Goal: Task Accomplishment & Management: Use online tool/utility

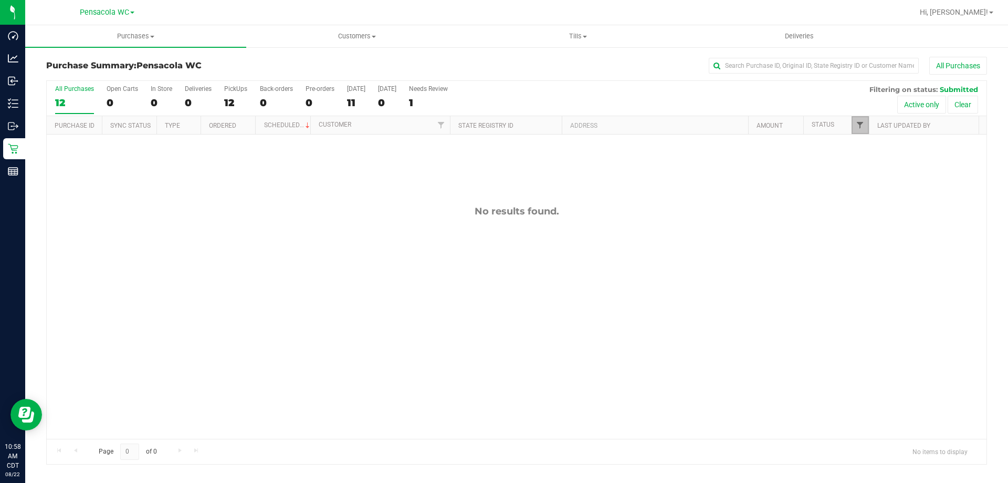
click at [859, 125] on span "Filter" at bounding box center [860, 125] width 8 height 8
click at [879, 239] on span "Packed" at bounding box center [884, 241] width 20 height 6
click at [869, 239] on input "Packed" at bounding box center [865, 240] width 7 height 7
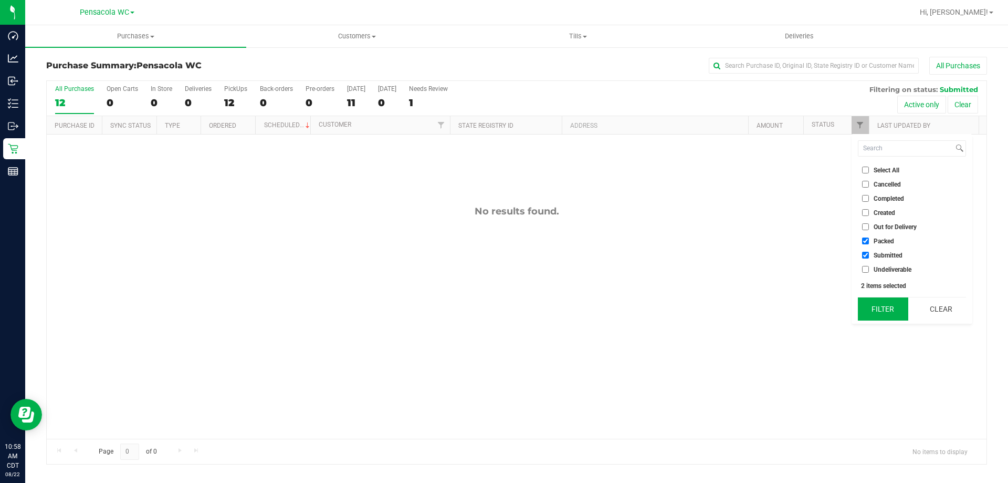
click at [885, 316] on button "Filter" at bounding box center [883, 308] width 50 height 23
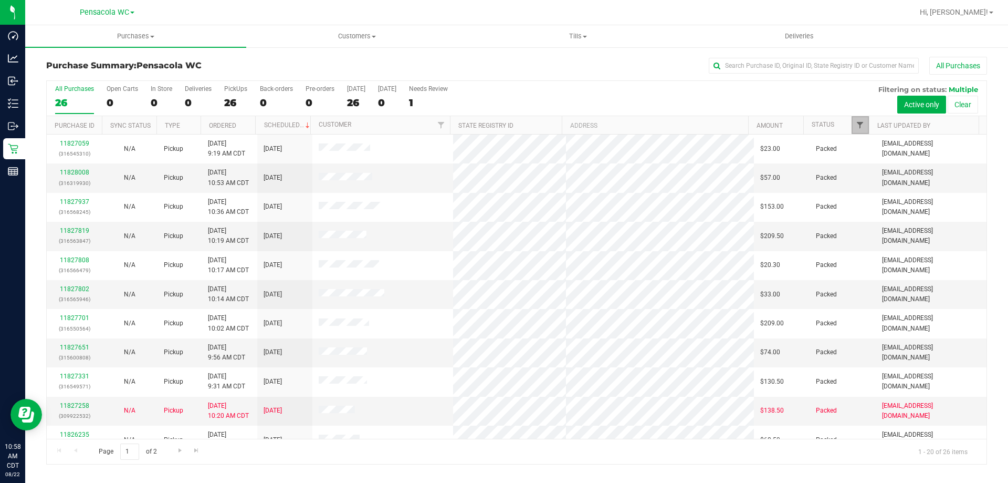
click at [858, 129] on span "Filter" at bounding box center [860, 125] width 8 height 8
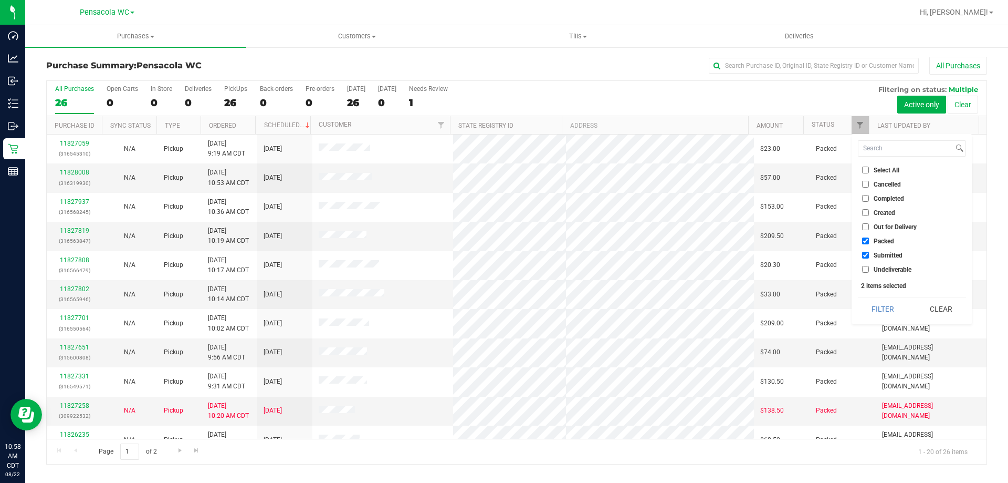
click at [859, 235] on li "Packed" at bounding box center [912, 240] width 108 height 11
click at [868, 243] on input "Packed" at bounding box center [865, 240] width 7 height 7
checkbox input "false"
click at [886, 306] on button "Filter" at bounding box center [883, 308] width 50 height 23
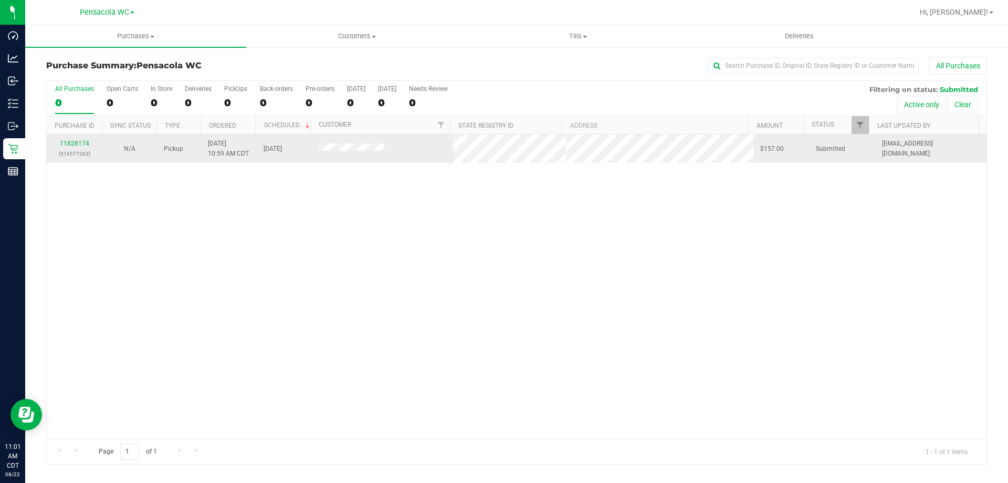
click at [88, 151] on p "(316577263)" at bounding box center [74, 154] width 43 height 10
click at [80, 145] on link "11828174" at bounding box center [74, 143] width 29 height 7
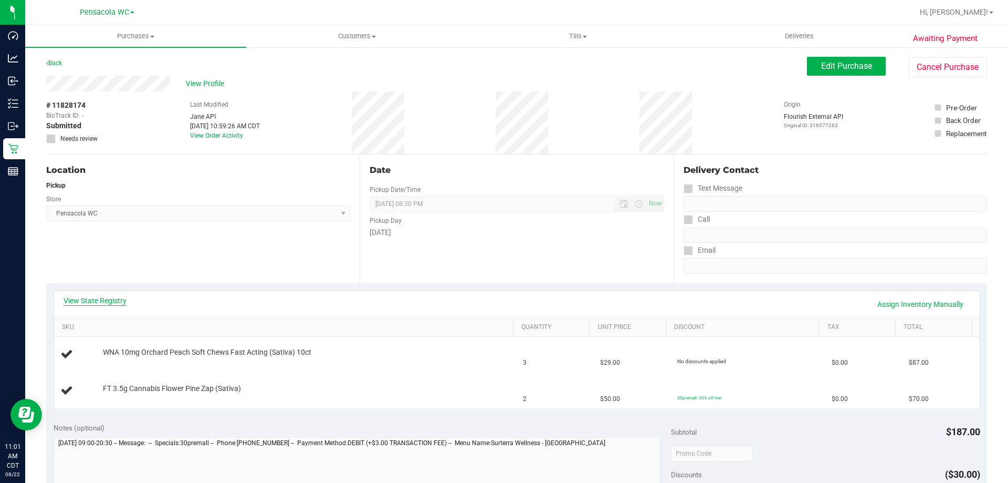
click at [80, 301] on link "View State Registry" at bounding box center [95, 300] width 63 height 11
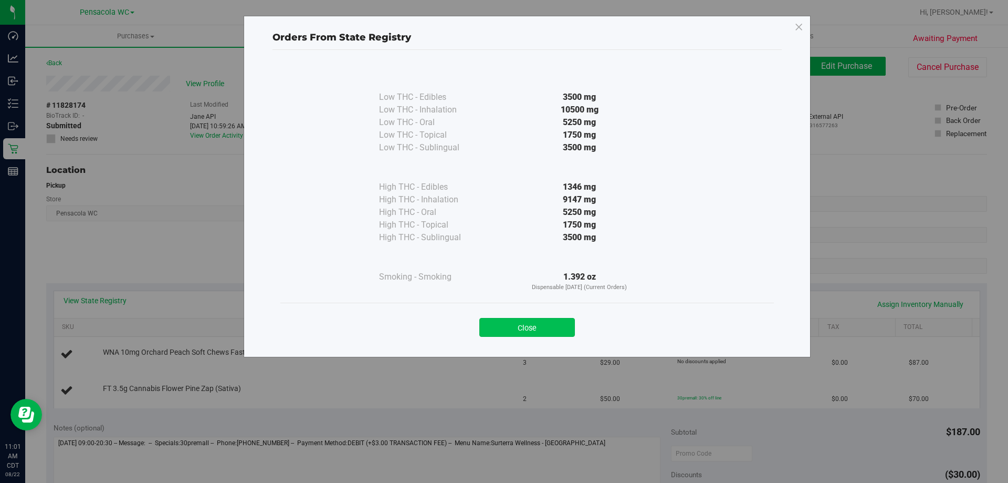
click at [561, 321] on button "Close" at bounding box center [527, 327] width 96 height 19
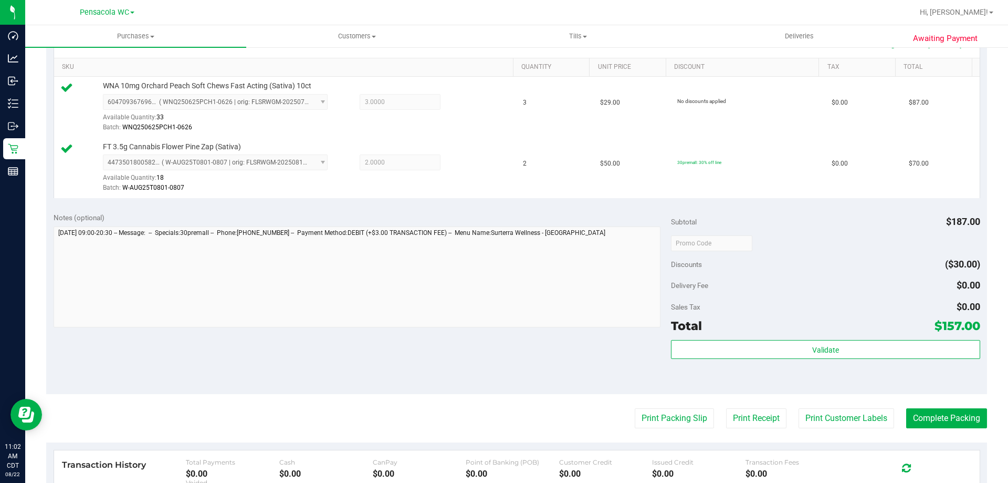
scroll to position [263, 0]
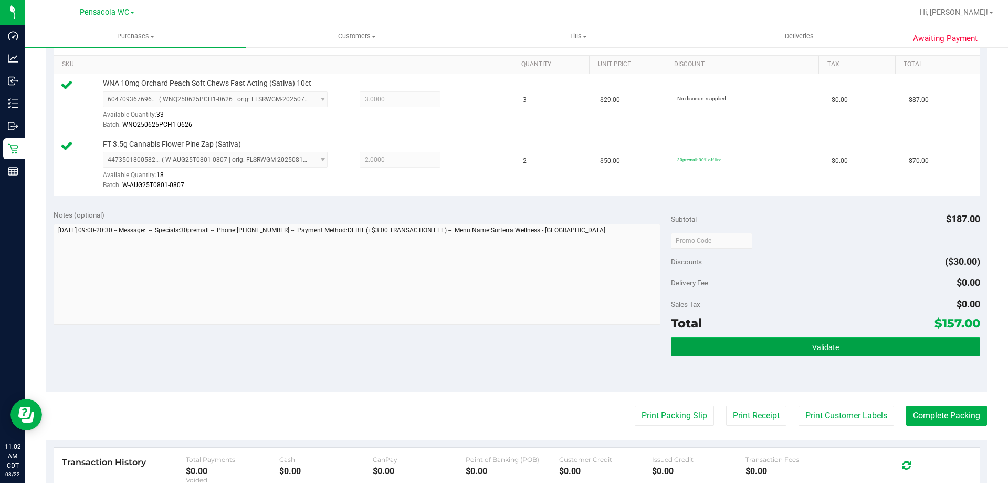
click at [787, 347] on button "Validate" at bounding box center [825, 346] width 309 height 19
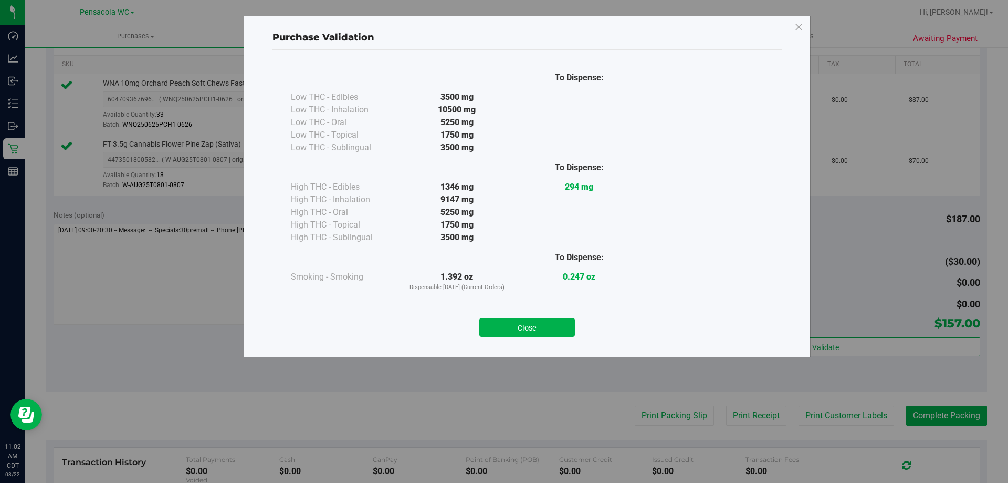
click at [546, 317] on div "Close" at bounding box center [527, 324] width 478 height 26
click at [530, 322] on button "Close" at bounding box center [527, 327] width 96 height 19
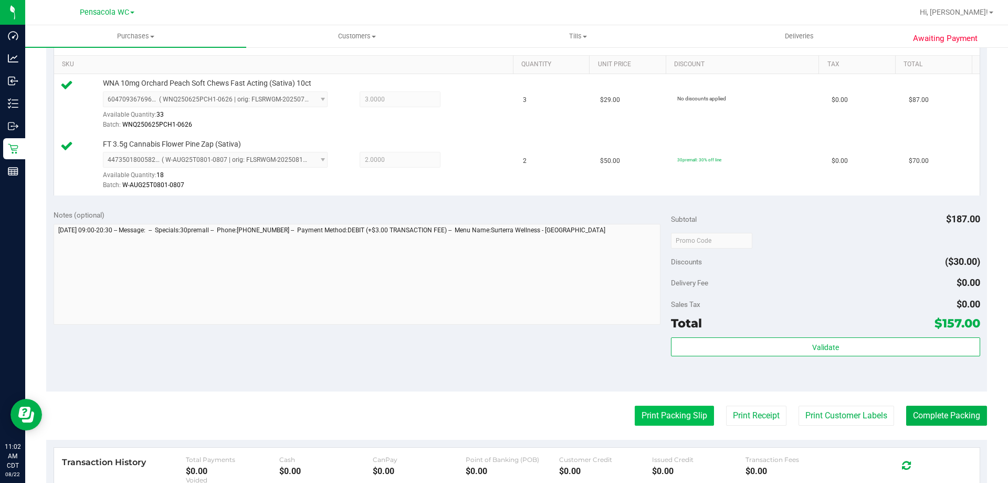
click at [683, 414] on button "Print Packing Slip" at bounding box center [674, 415] width 79 height 20
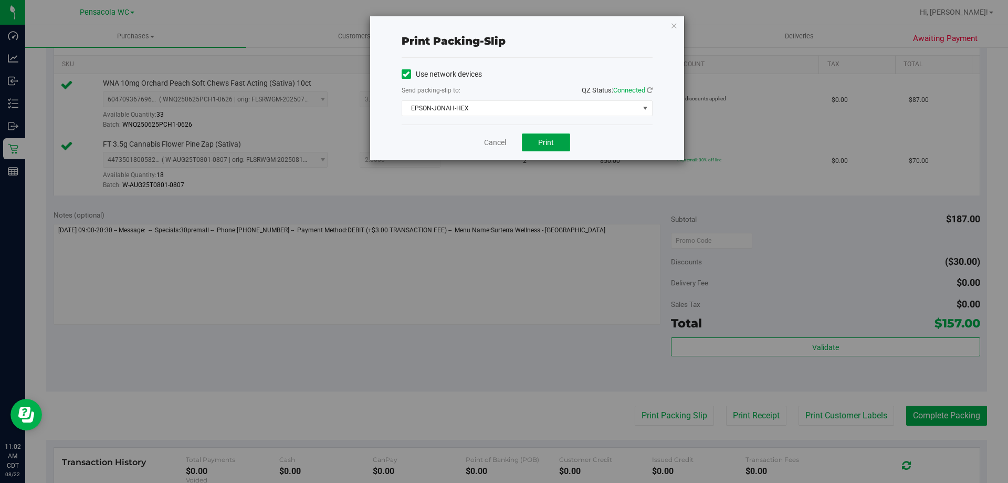
click at [550, 138] on span "Print" at bounding box center [546, 142] width 16 height 8
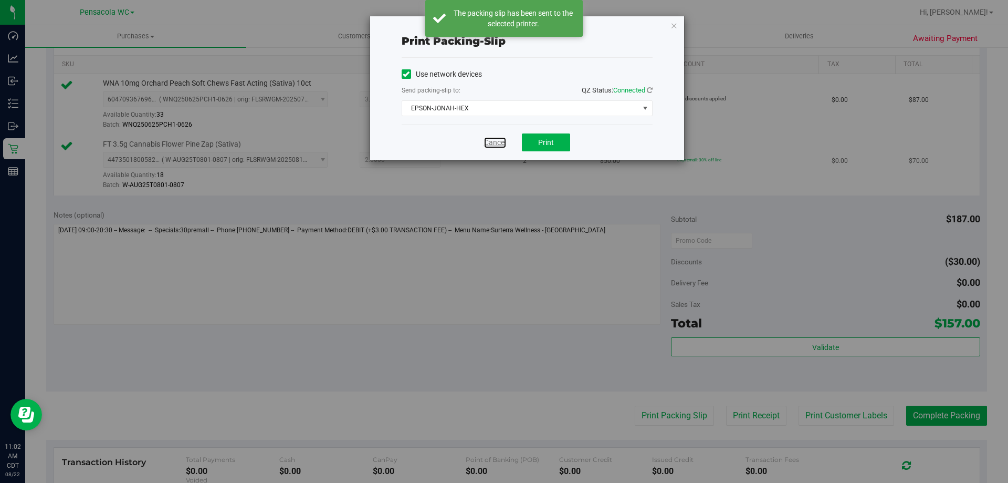
click at [490, 140] on link "Cancel" at bounding box center [495, 142] width 22 height 11
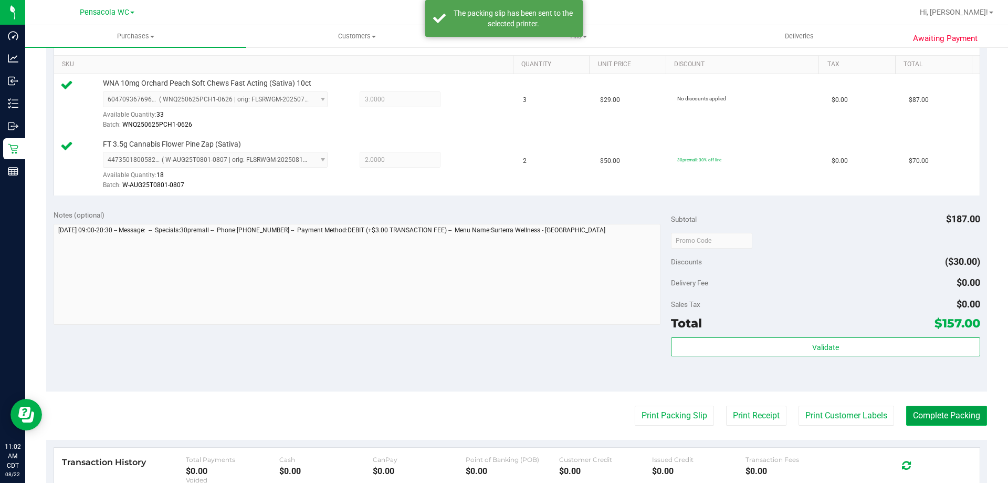
click at [944, 408] on button "Complete Packing" at bounding box center [946, 415] width 81 height 20
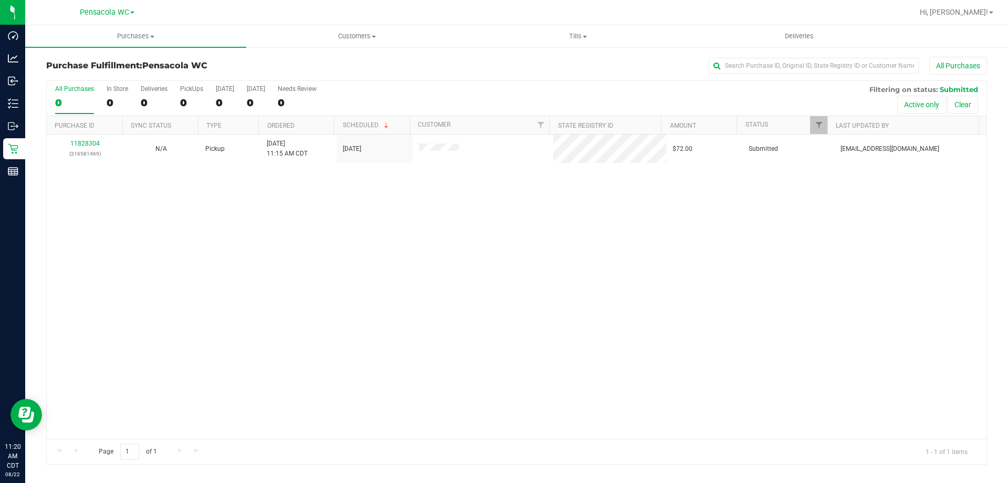
click at [497, 249] on div "11828304 (316581469) N/A Pickup 8/22/2025 11:15 AM CDT 8/22/2025 $72.00 Submitt…" at bounding box center [517, 286] width 940 height 304
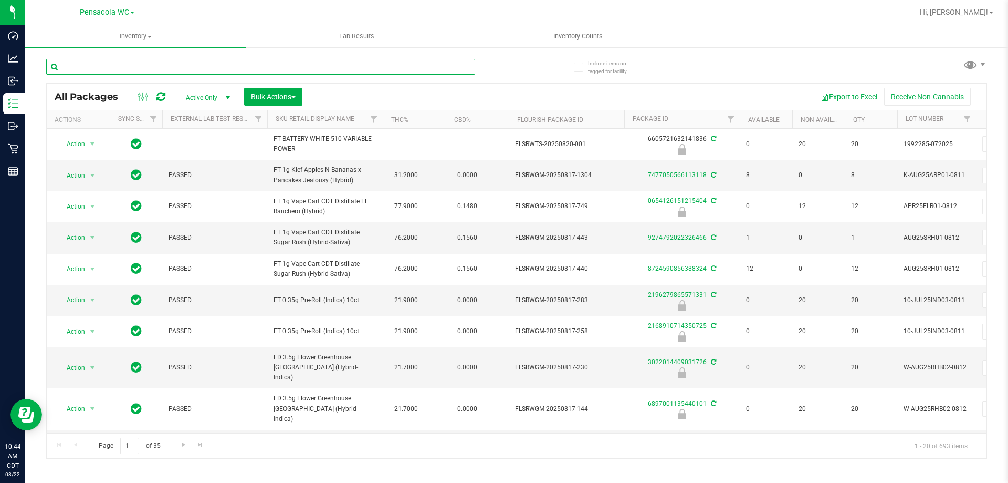
click at [155, 68] on input "text" at bounding box center [260, 67] width 429 height 16
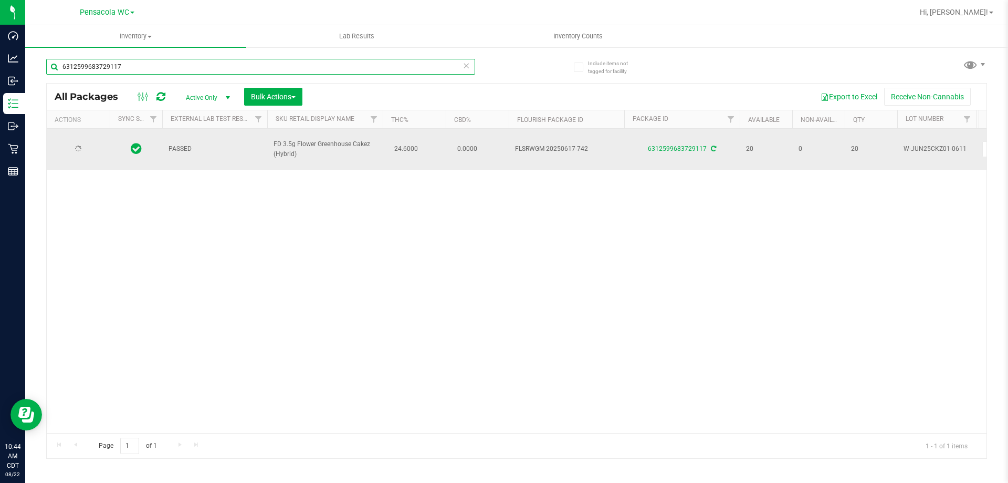
type input "6312599683729117"
click at [84, 142] on span "Action" at bounding box center [71, 149] width 28 height 15
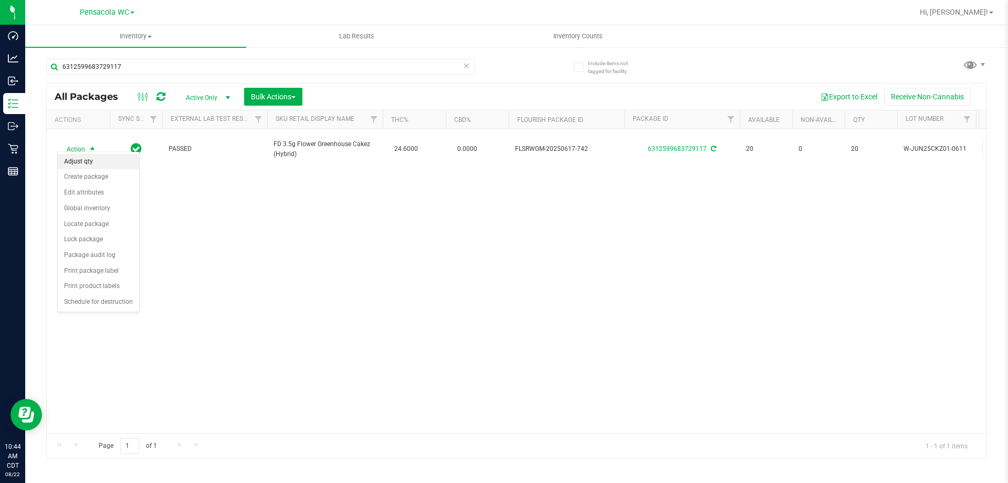
click at [92, 165] on li "Adjust qty" at bounding box center [98, 162] width 81 height 16
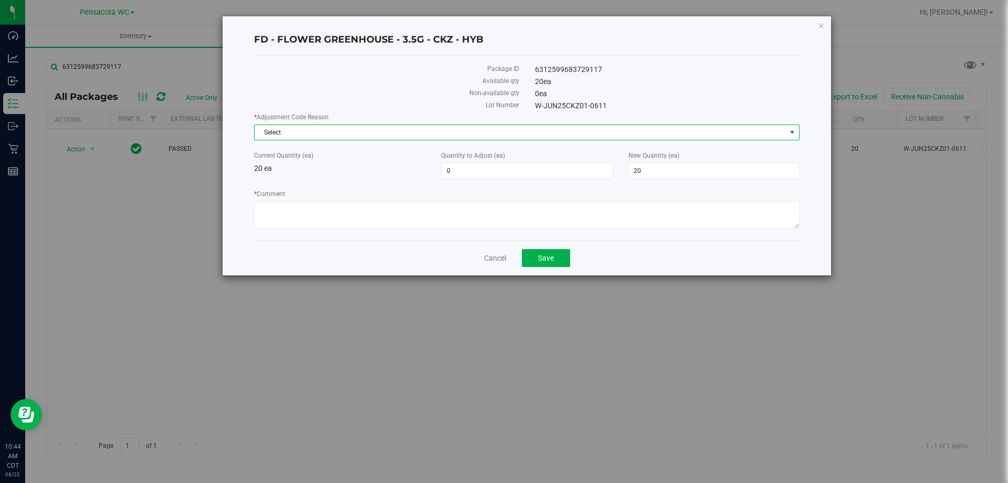
click at [322, 132] on span "Select" at bounding box center [520, 132] width 531 height 15
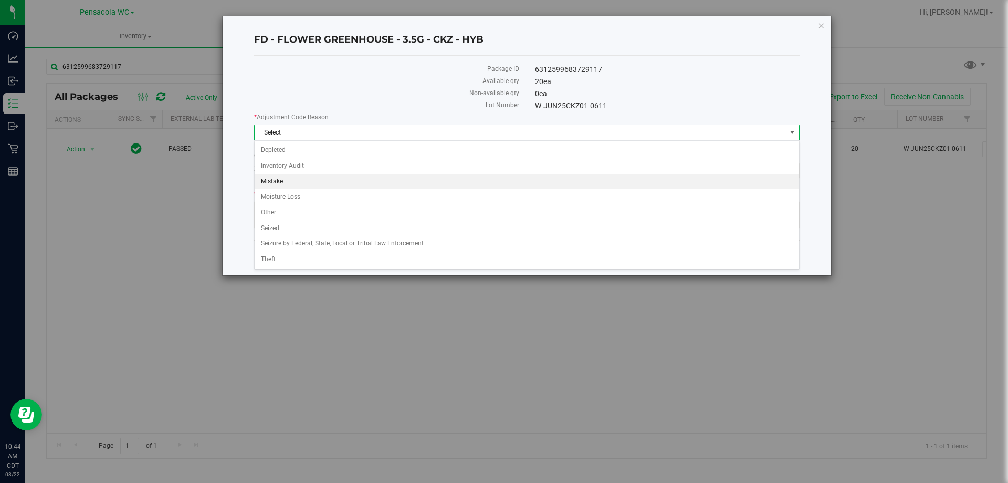
click at [302, 178] on li "Mistake" at bounding box center [527, 182] width 545 height 16
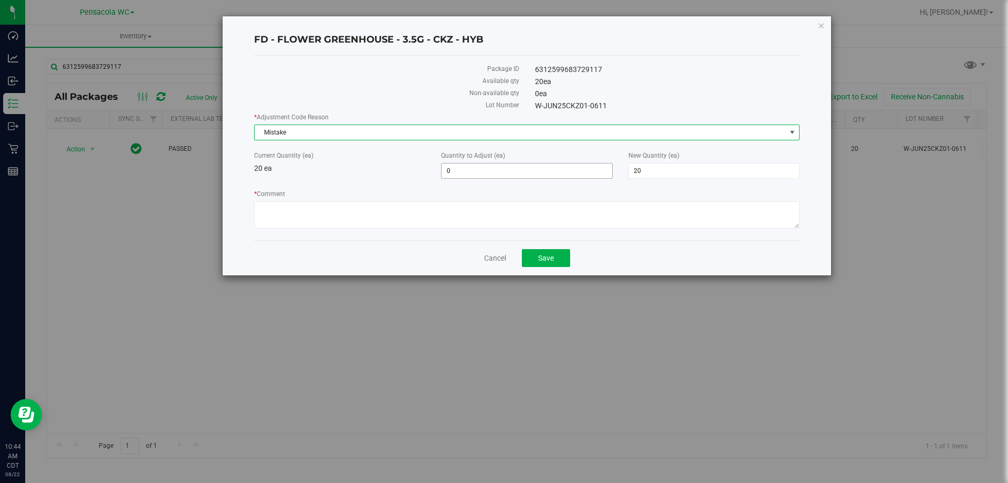
click at [550, 175] on span "0 0" at bounding box center [526, 171] width 171 height 16
click at [550, 174] on input "0" at bounding box center [527, 170] width 170 height 15
type input "1"
type input "21"
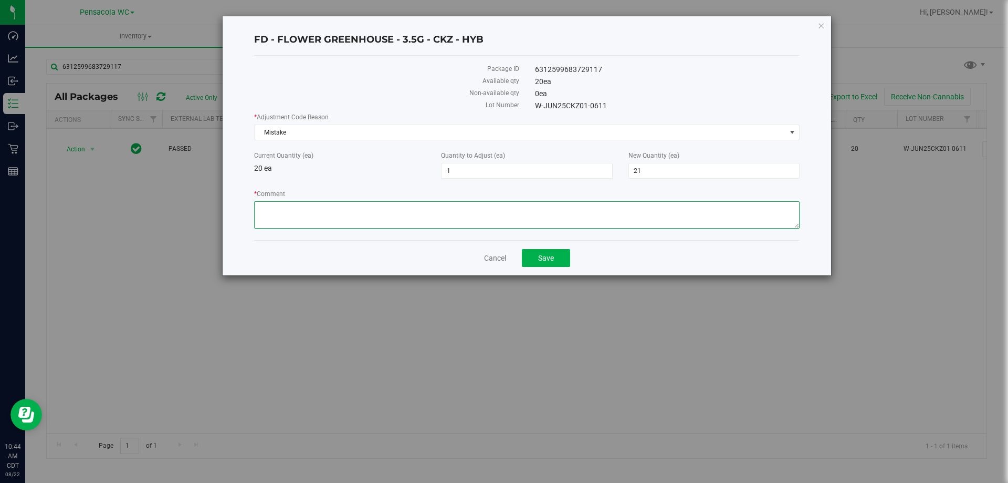
click at [448, 210] on textarea "* Comment" at bounding box center [527, 214] width 546 height 27
type textarea "21 in box instead of 20. Initials are TBH & AF."
click at [546, 262] on span "Save" at bounding box center [546, 258] width 16 height 8
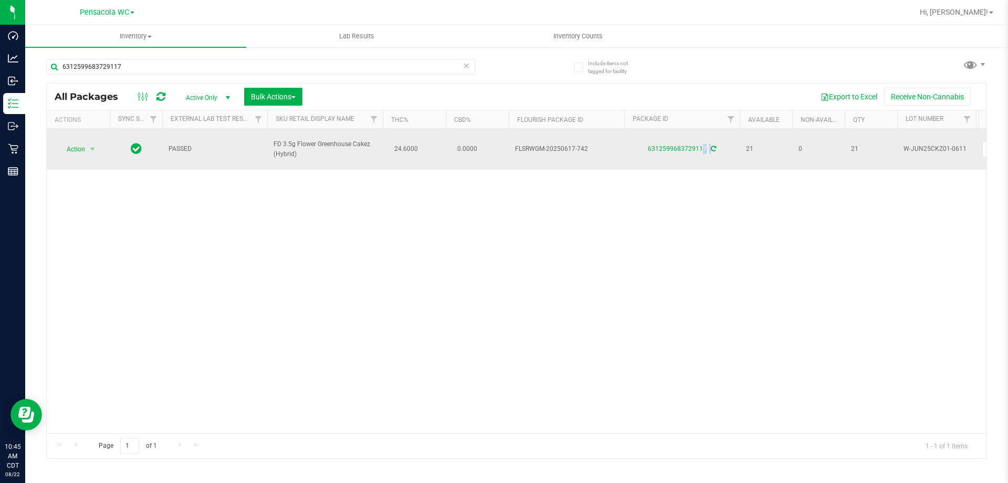
drag, startPoint x: 648, startPoint y: 142, endPoint x: 709, endPoint y: 143, distance: 61.4
click at [709, 144] on div "6312599683729117" at bounding box center [682, 149] width 119 height 10
copy div "6312599683729117"
drag, startPoint x: 514, startPoint y: 142, endPoint x: 605, endPoint y: 147, distance: 91.5
click at [605, 147] on td "FLSRWGM-20250617-742" at bounding box center [567, 149] width 116 height 41
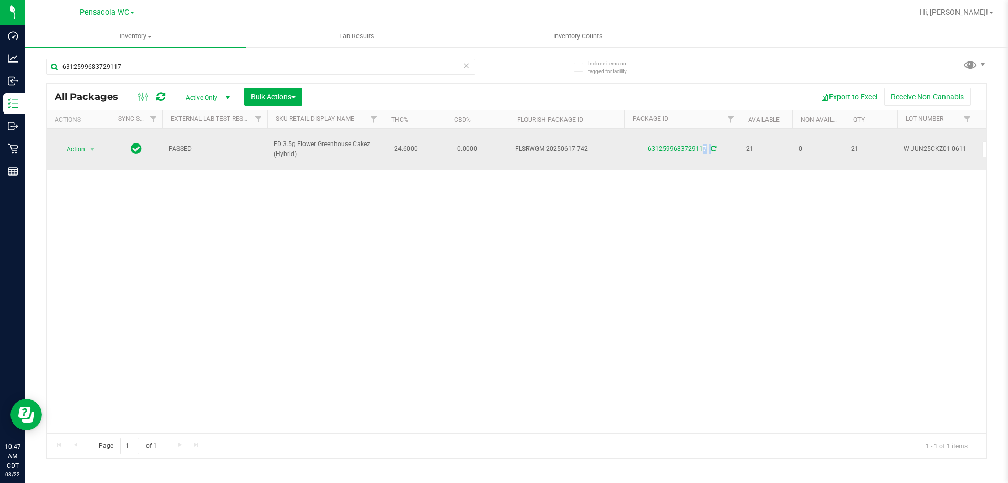
copy span "FLSRWGM-20250617-742"
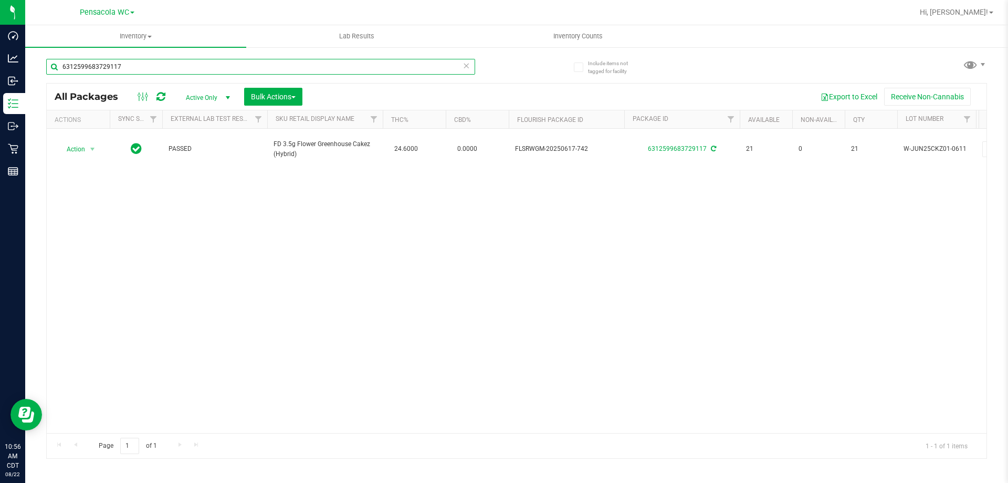
drag, startPoint x: 150, startPoint y: 67, endPoint x: 32, endPoint y: 79, distance: 118.8
click at [32, 79] on div "Include items not tagged for facility 6312599683729117 All Packages Active Only…" at bounding box center [516, 206] width 983 height 320
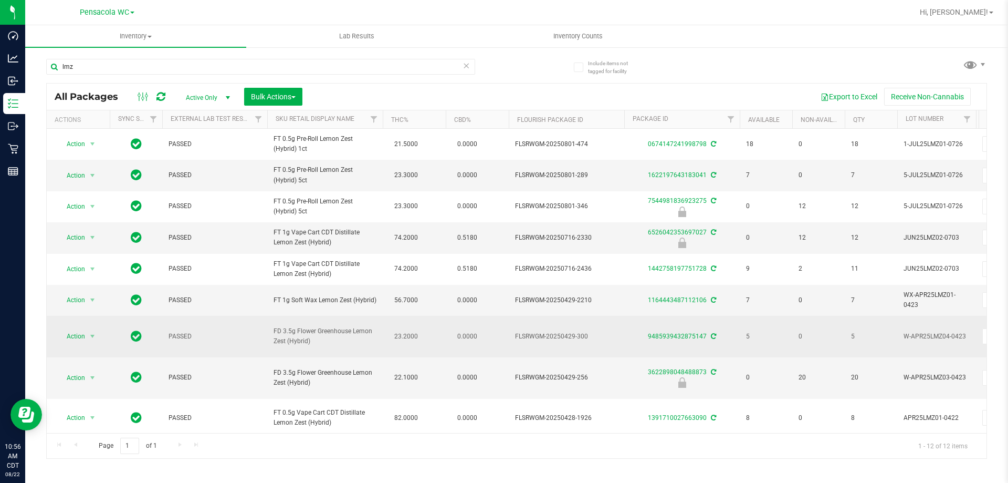
drag, startPoint x: 314, startPoint y: 352, endPoint x: 263, endPoint y: 333, distance: 54.2
copy tr "FD 3.5g Flower Greenhouse Lemon Zest (Hybrid)"
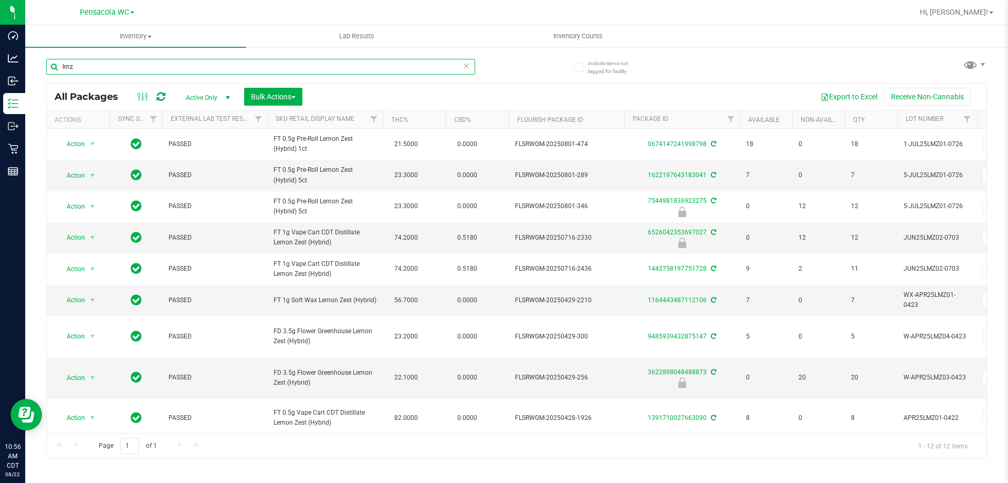
click at [140, 71] on input "lmz" at bounding box center [260, 67] width 429 height 16
paste input "FD 3.5g Flower Greenhouse Lemon Zest (Hybrid)"
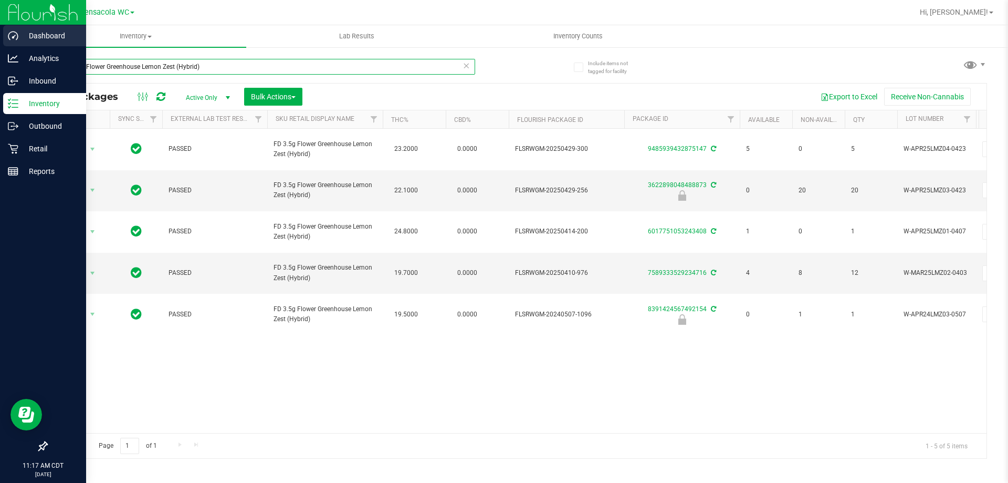
drag, startPoint x: 225, startPoint y: 64, endPoint x: 0, endPoint y: 41, distance: 225.9
click at [0, 49] on div "Dashboard Analytics Inbound Inventory Outbound Retail Reports 11:17 AM CDT 08/2…" at bounding box center [504, 241] width 1008 height 483
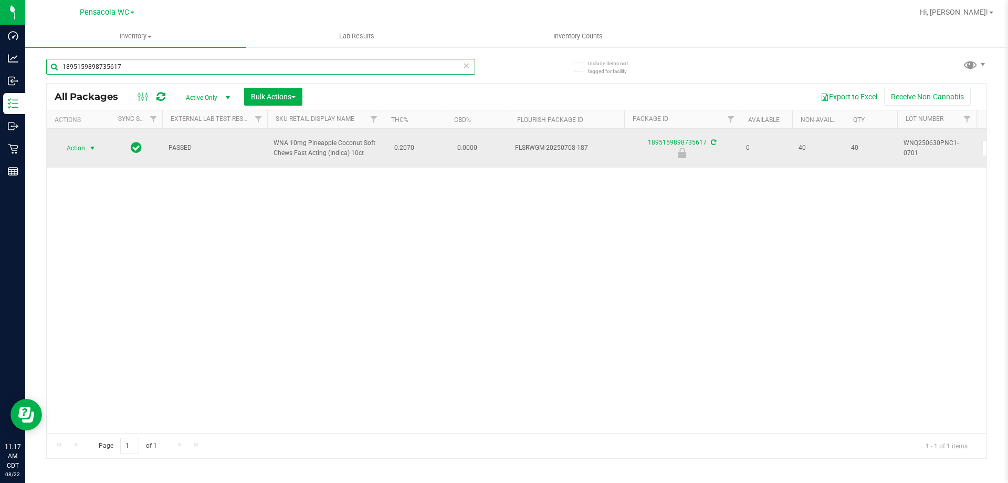
type input "1895159898735617"
click at [88, 147] on span "select" at bounding box center [92, 148] width 8 height 8
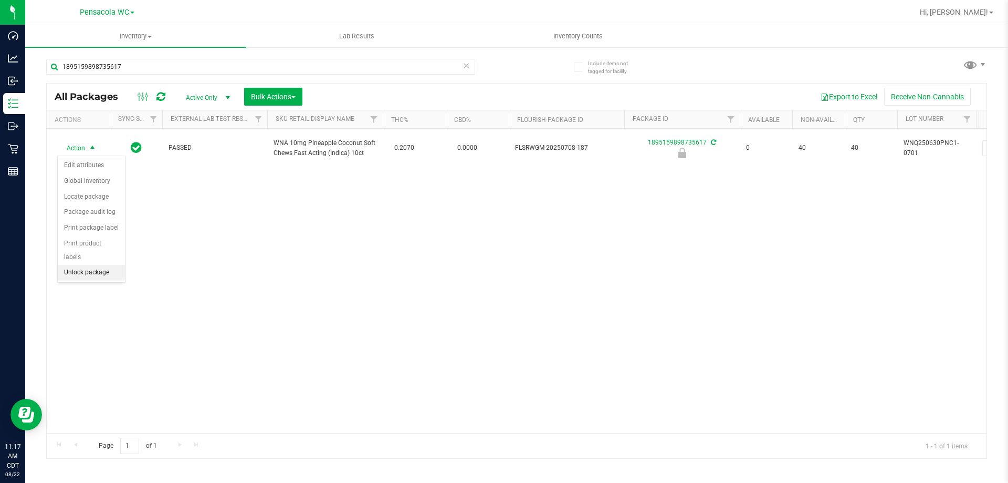
click at [76, 265] on li "Unlock package" at bounding box center [91, 273] width 67 height 16
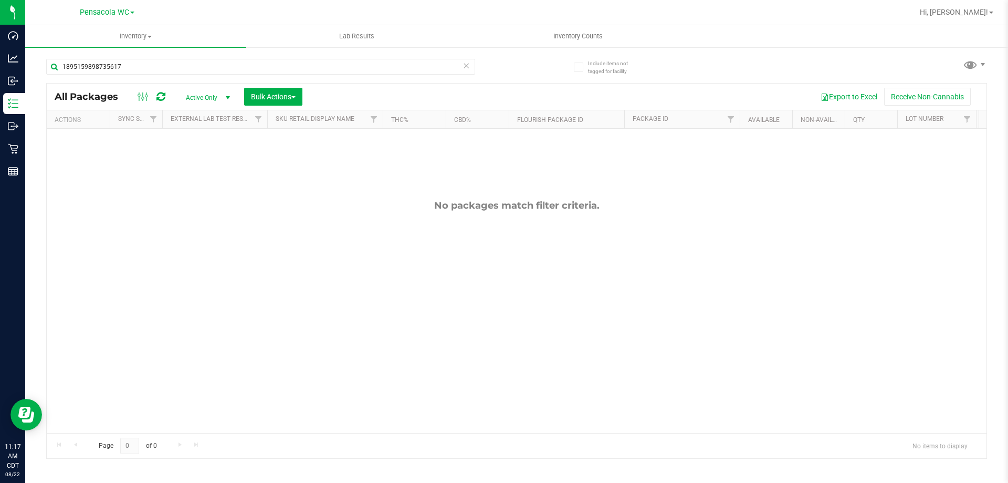
click at [213, 100] on span "Active Only" at bounding box center [206, 97] width 58 height 15
click at [200, 160] on li "All" at bounding box center [205, 161] width 57 height 16
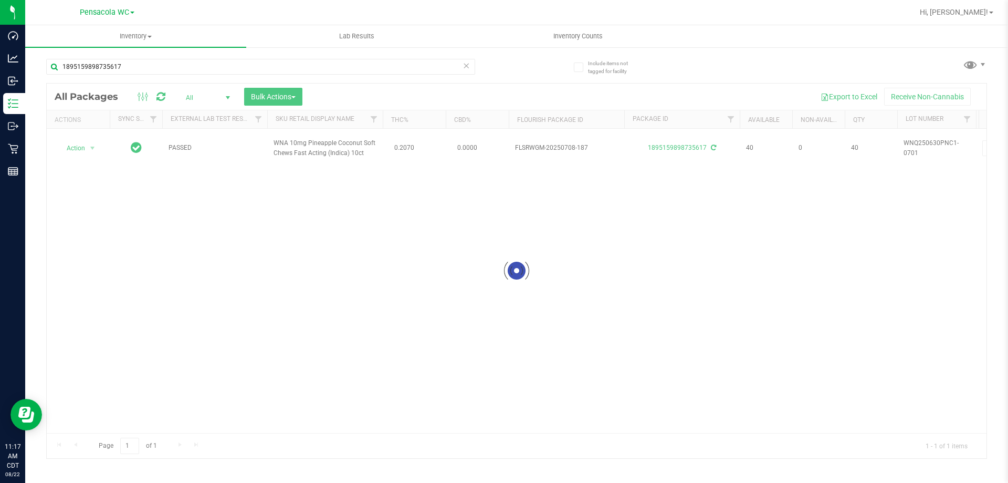
click at [86, 147] on div at bounding box center [517, 270] width 940 height 374
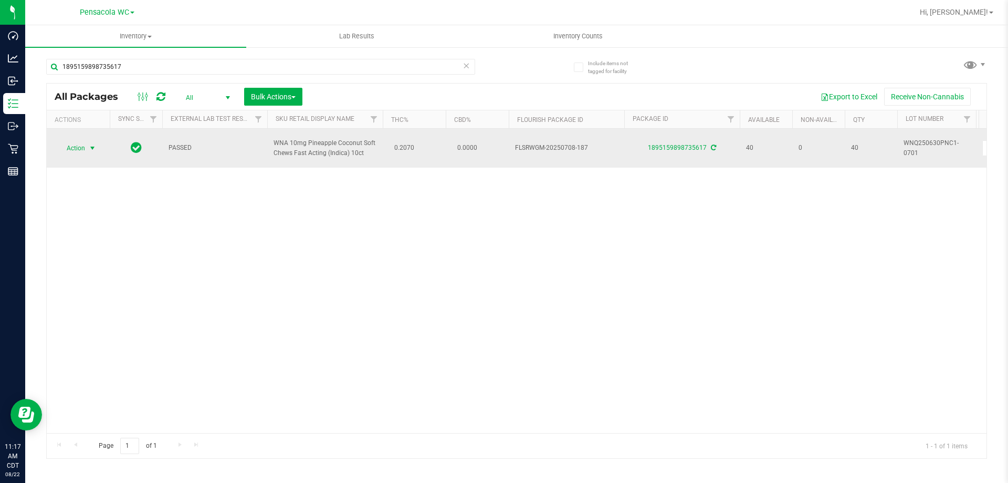
click at [86, 148] on span "select" at bounding box center [92, 148] width 13 height 15
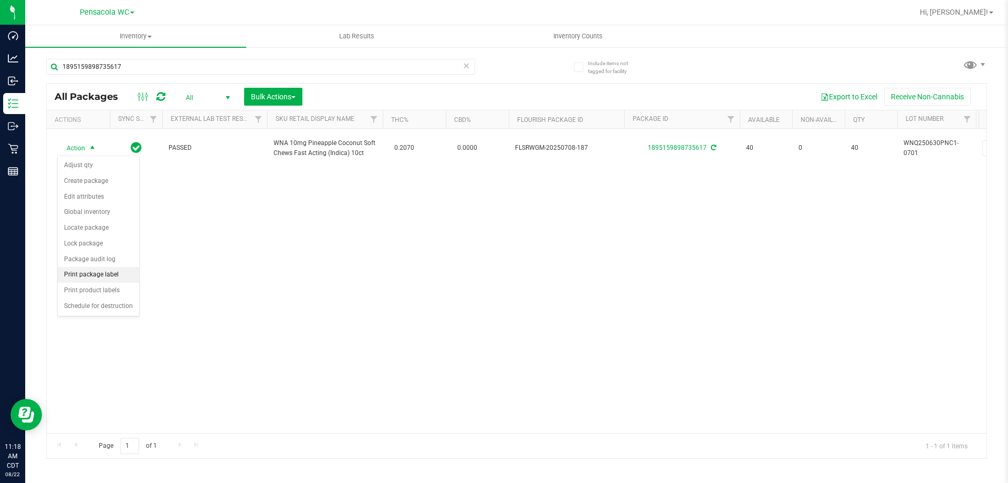
drag, startPoint x: 117, startPoint y: 263, endPoint x: 126, endPoint y: 279, distance: 18.8
click at [126, 279] on ul "Adjust qty Create package Edit attributes Global inventory Locate package Lock …" at bounding box center [98, 236] width 81 height 156
click at [126, 278] on li "Print package label" at bounding box center [98, 275] width 81 height 16
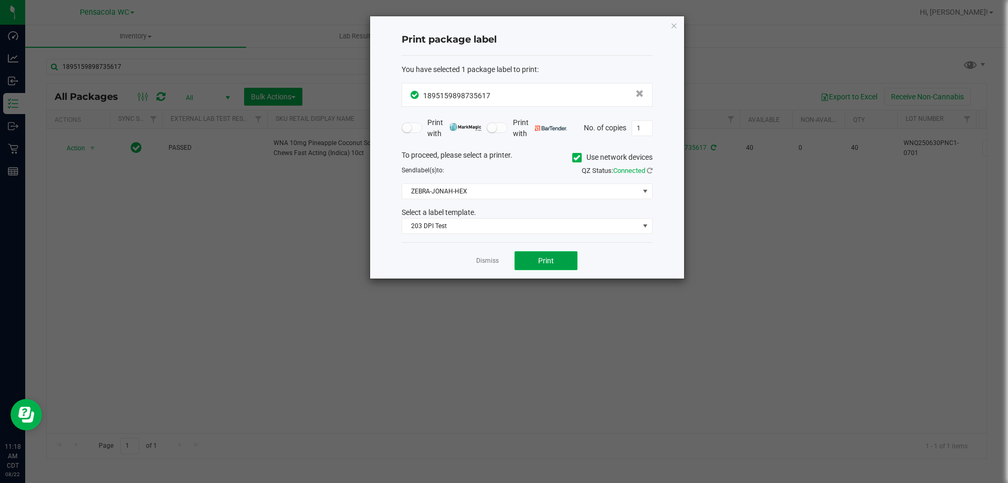
click at [539, 266] on button "Print" at bounding box center [546, 260] width 63 height 19
click at [488, 264] on link "Dismiss" at bounding box center [487, 260] width 23 height 9
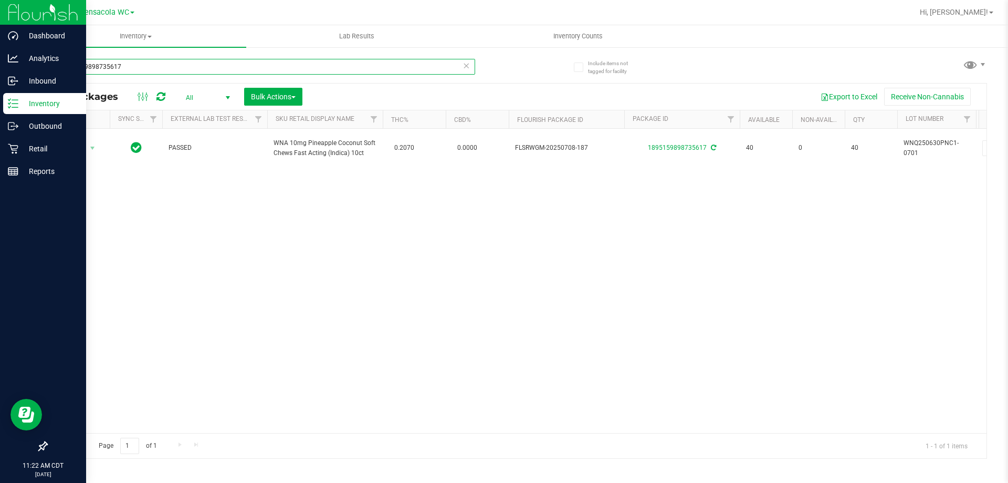
drag, startPoint x: 160, startPoint y: 65, endPoint x: 1, endPoint y: 24, distance: 164.8
click at [0, 23] on div "Dashboard Analytics Inbound Inventory Outbound Retail Reports 11:22 AM CDT 08/2…" at bounding box center [504, 241] width 1008 height 483
type input "peach man"
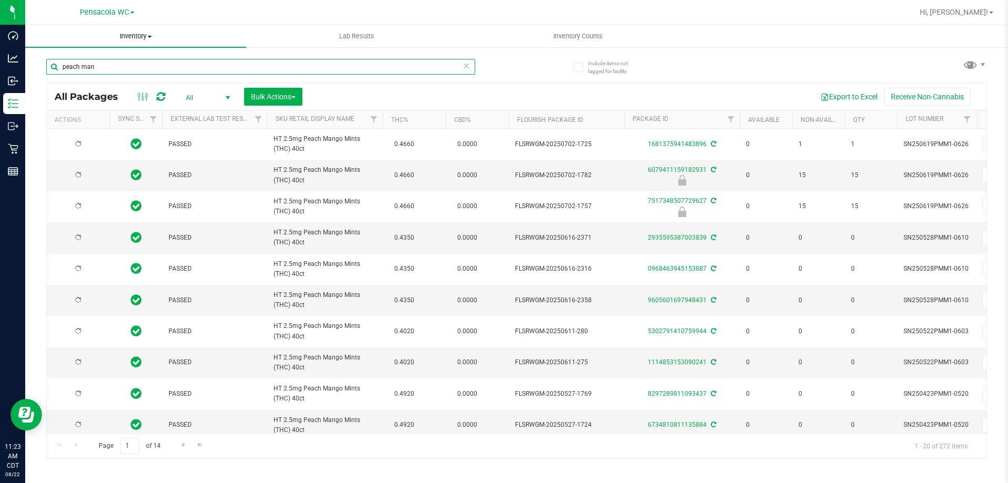
type input "2025-12-28"
type input "2025-12-02"
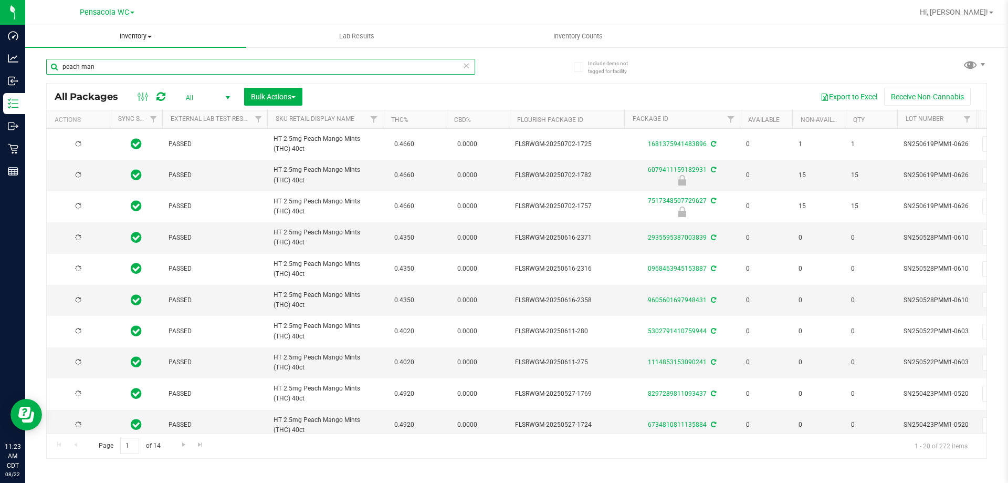
type input "2025-12-02"
type input "2025-12-01"
type input "2025-11-02"
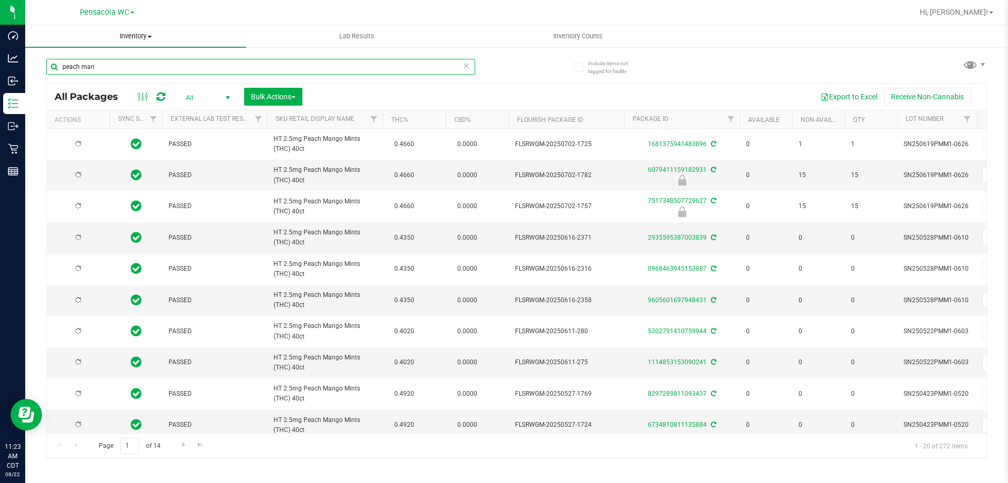
type input "2025-11-02"
type input "2025-10-05"
type input "2025-09-09"
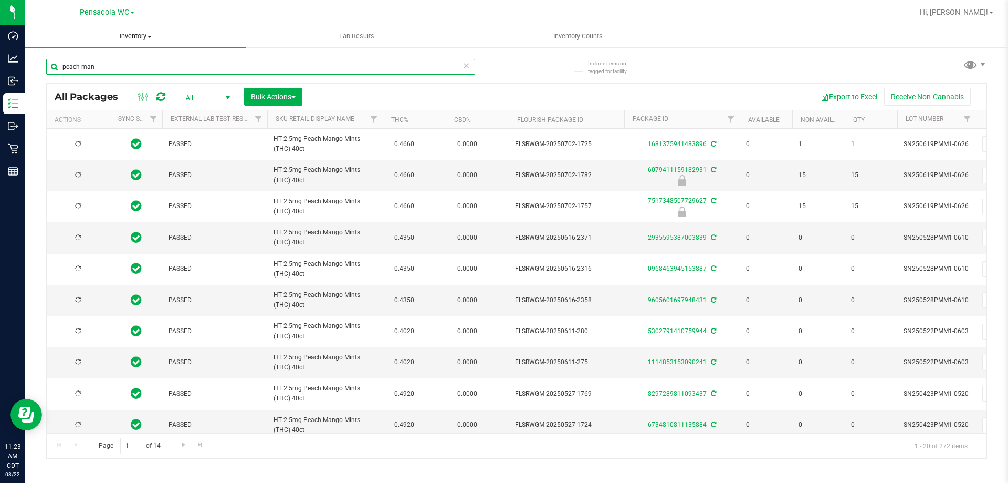
type input "2025-08-17"
type input "2025-08-05"
type input "2025-08-02"
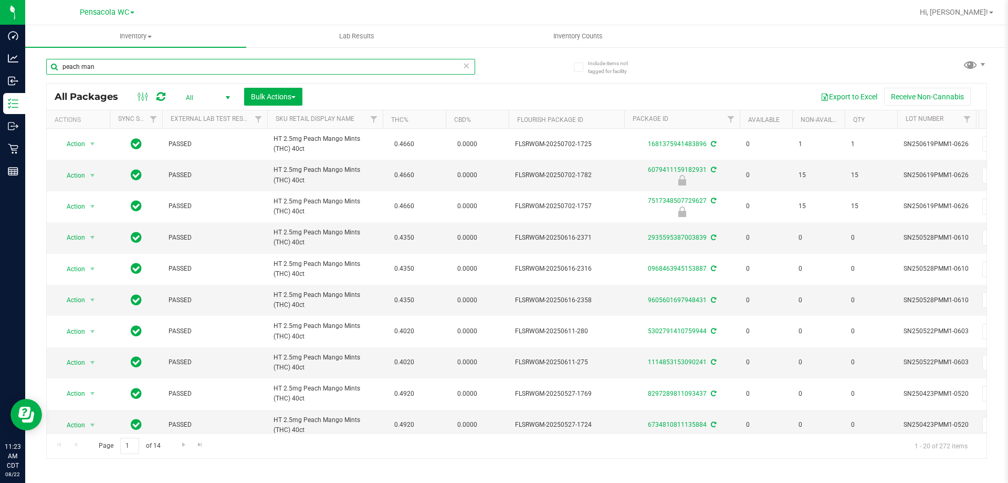
type input "peach man"
click at [195, 94] on span "All" at bounding box center [206, 97] width 58 height 15
click at [202, 112] on li "Active Only" at bounding box center [205, 115] width 57 height 16
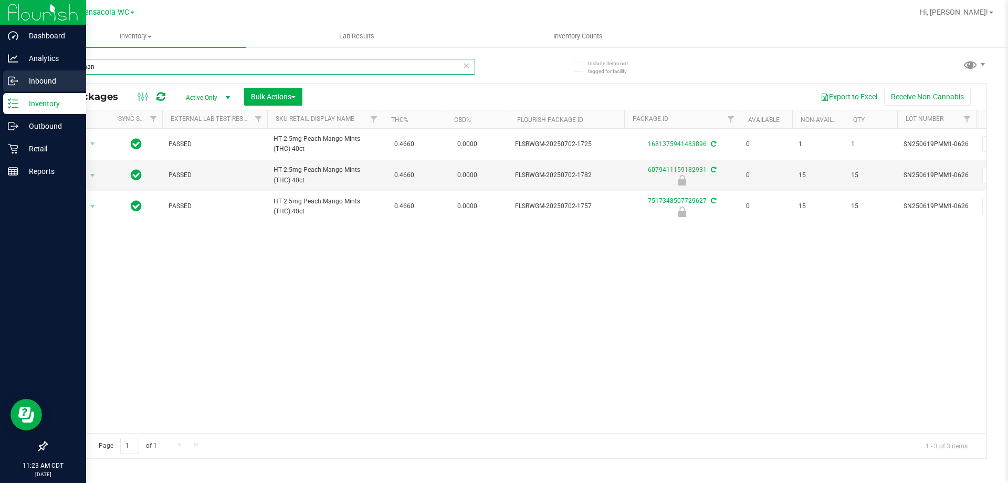
drag, startPoint x: 127, startPoint y: 71, endPoint x: 10, endPoint y: 73, distance: 117.1
click at [7, 74] on div "Dashboard Analytics Inbound Inventory Outbound Retail Reports 11:23 AM CDT 08/2…" at bounding box center [504, 241] width 1008 height 483
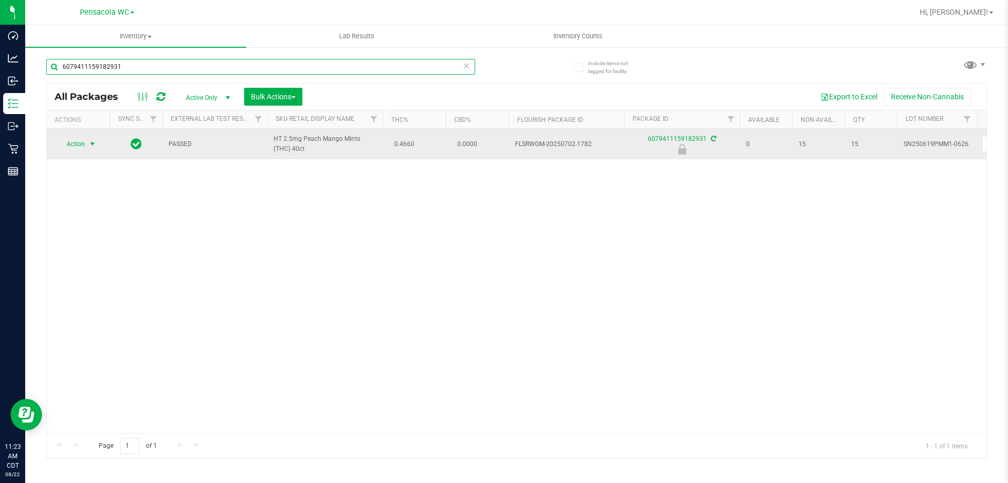
type input "6079411159182931"
click at [87, 139] on span "select" at bounding box center [92, 144] width 13 height 15
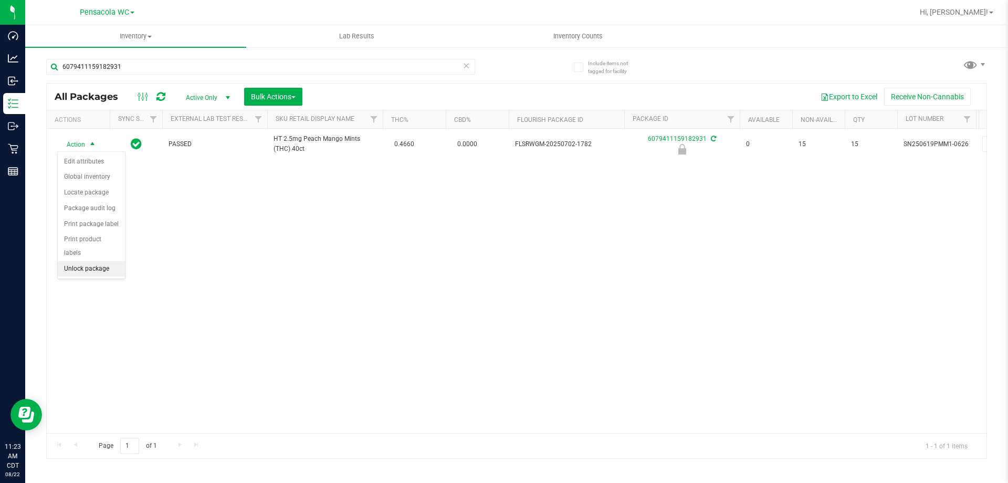
click at [98, 261] on li "Unlock package" at bounding box center [91, 269] width 67 height 16
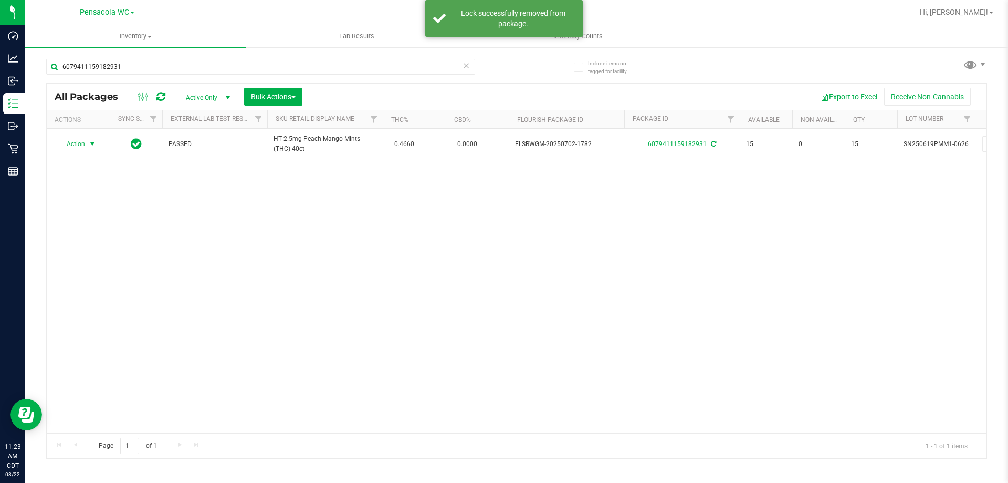
click at [80, 144] on span "Action" at bounding box center [71, 144] width 28 height 15
click at [126, 265] on li "Print package label" at bounding box center [98, 271] width 81 height 16
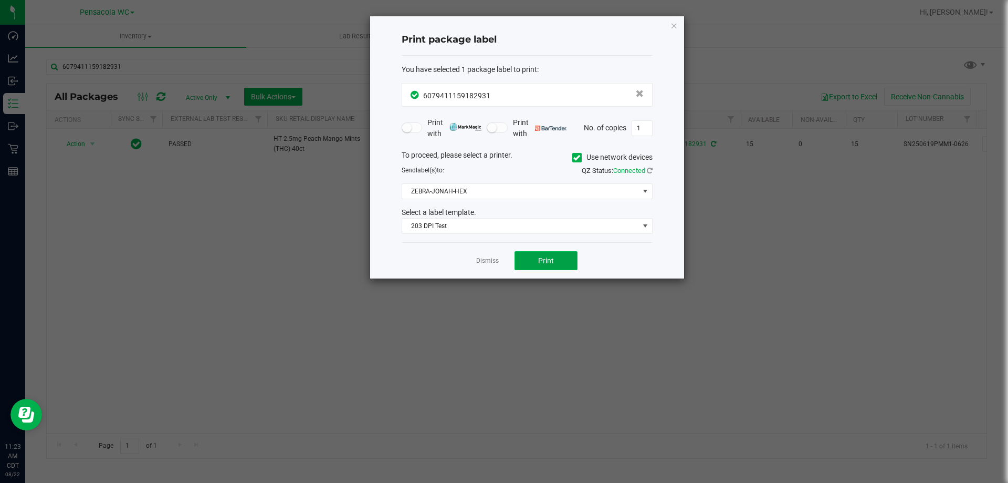
click at [534, 258] on button "Print" at bounding box center [546, 260] width 63 height 19
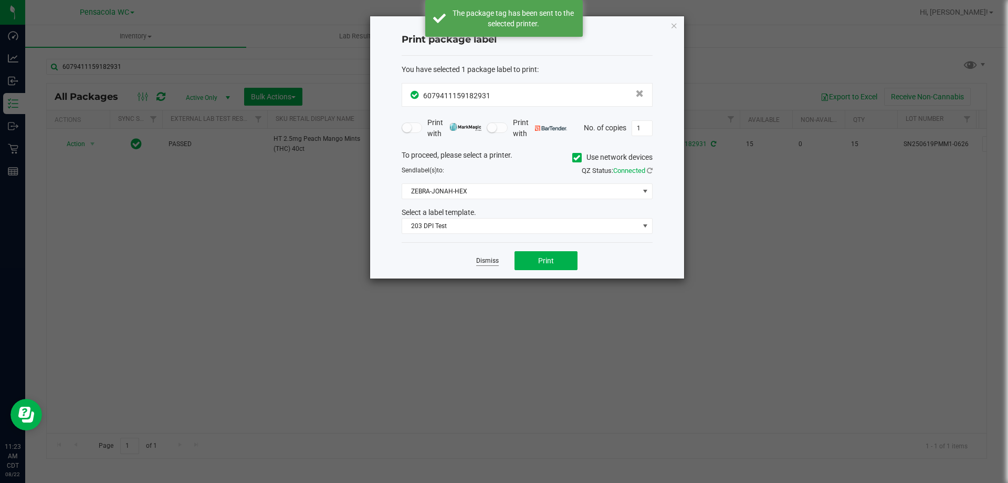
click at [488, 259] on link "Dismiss" at bounding box center [487, 260] width 23 height 9
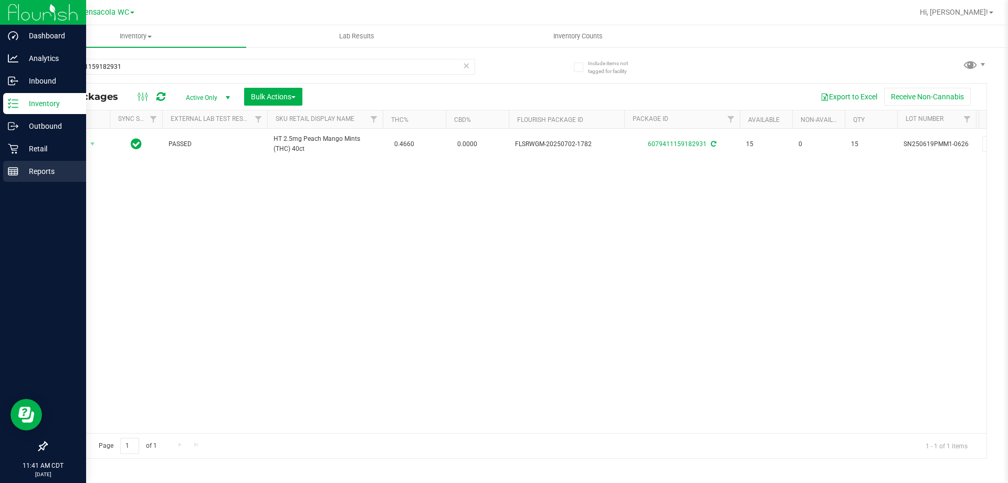
click at [27, 165] on p "Reports" at bounding box center [49, 171] width 63 height 13
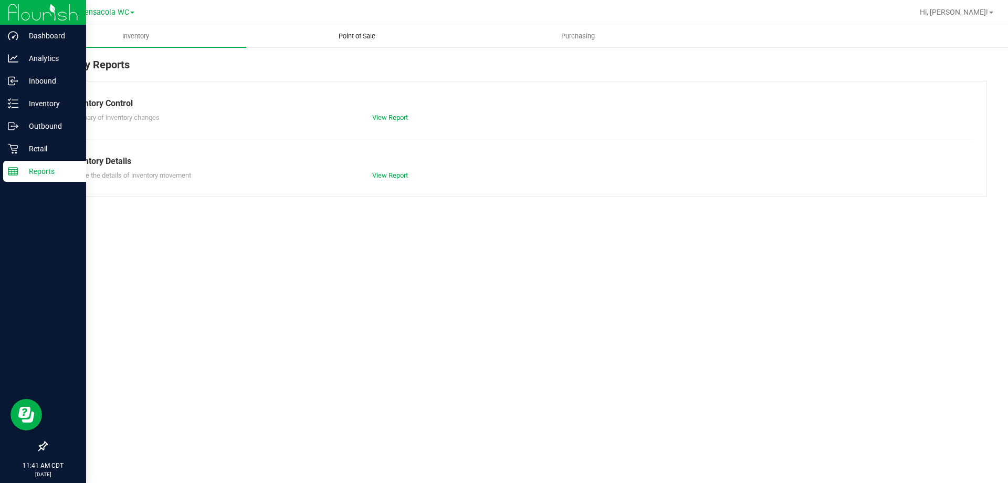
click at [346, 27] on uib-tab-heading "Point of Sale" at bounding box center [357, 36] width 220 height 21
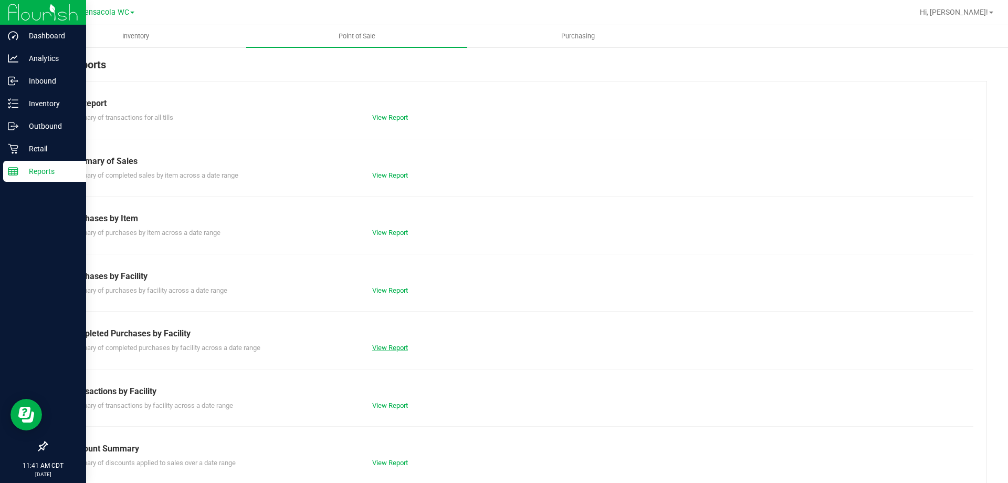
click at [395, 344] on link "View Report" at bounding box center [390, 347] width 36 height 8
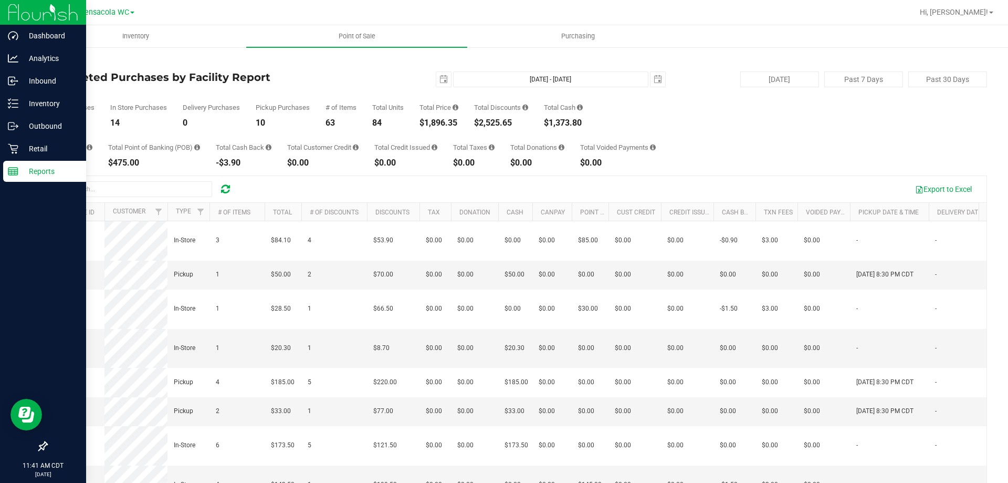
click at [413, 76] on div "2025-08-22 Aug 22, 2025 - Aug 22, 2025 2025-08-22" at bounding box center [512, 79] width 321 height 16
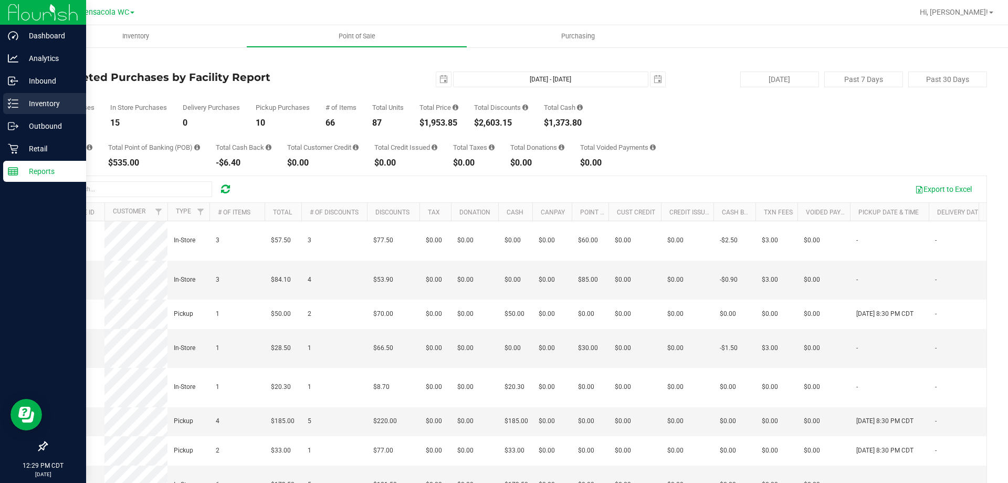
click at [19, 97] on div "Inventory" at bounding box center [44, 103] width 83 height 21
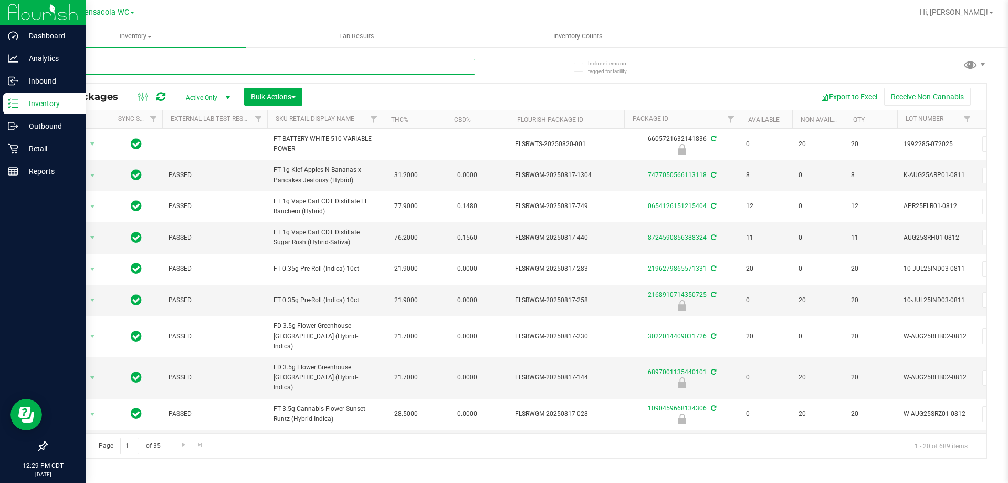
click at [141, 66] on input "text" at bounding box center [260, 67] width 429 height 16
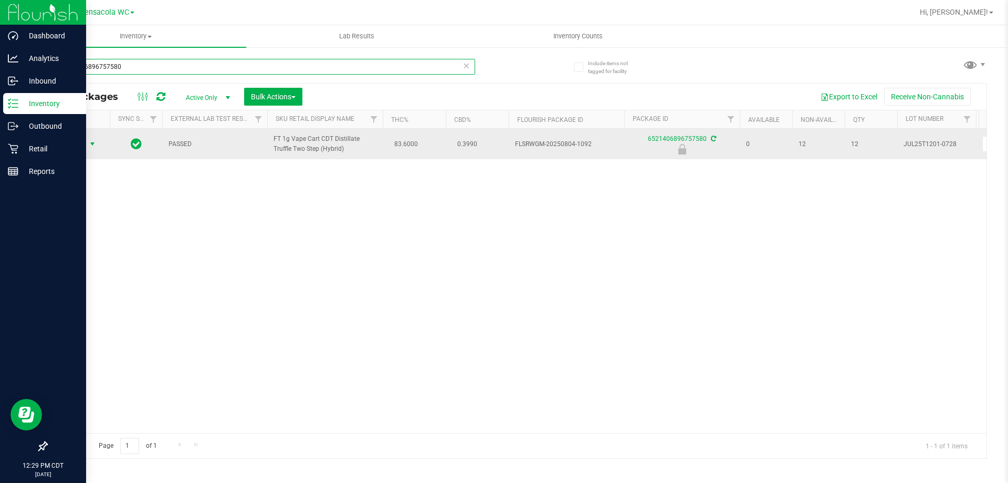
type input "6521406896757580"
click at [82, 144] on span "Action" at bounding box center [71, 144] width 28 height 15
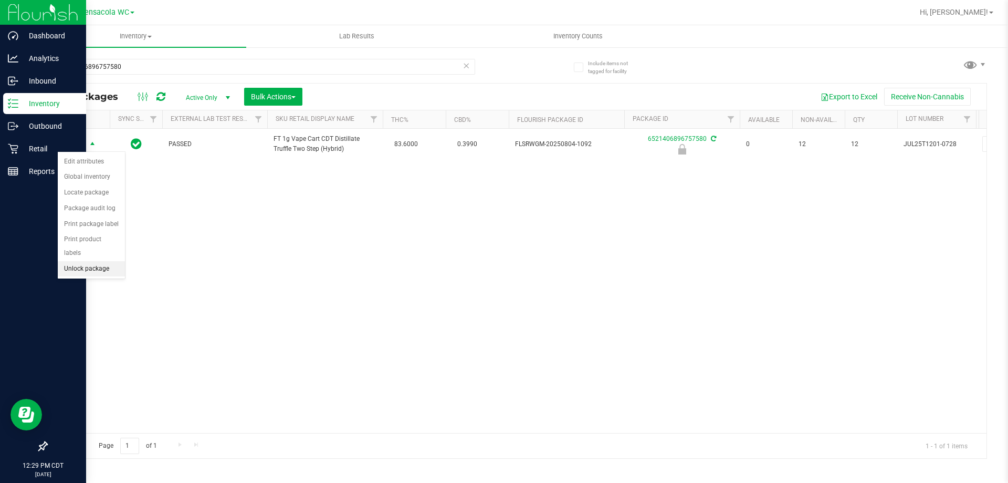
click at [111, 261] on li "Unlock package" at bounding box center [91, 269] width 67 height 16
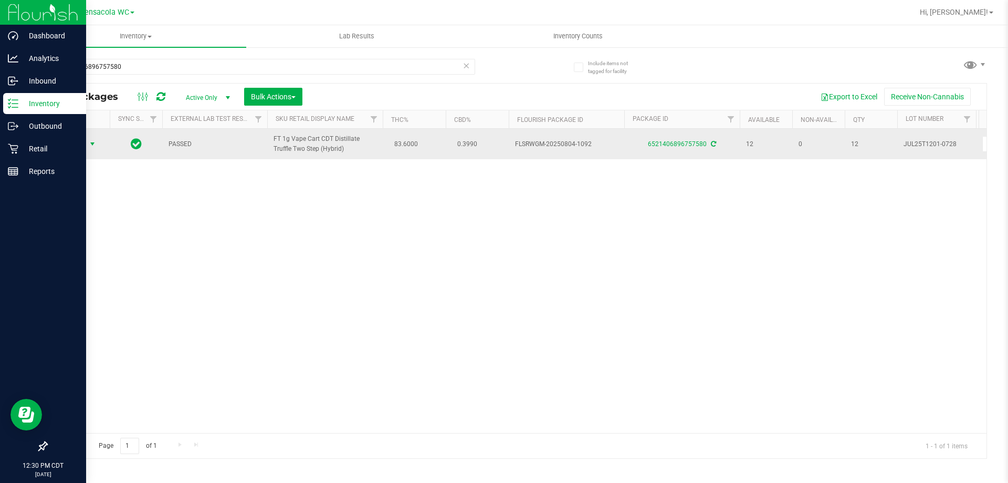
click at [88, 140] on span "select" at bounding box center [92, 144] width 8 height 8
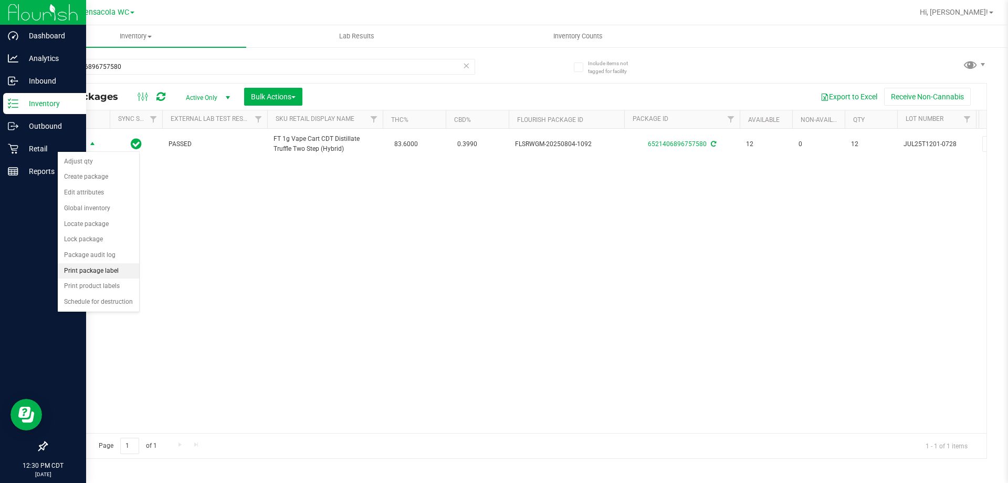
click at [99, 268] on li "Print package label" at bounding box center [98, 271] width 81 height 16
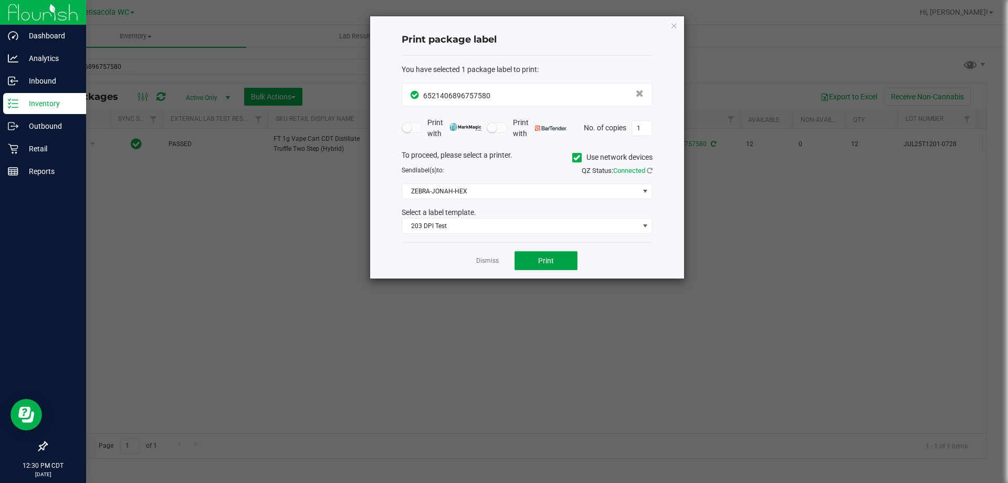
click at [562, 257] on button "Print" at bounding box center [546, 260] width 63 height 19
click at [492, 260] on link "Dismiss" at bounding box center [487, 260] width 23 height 9
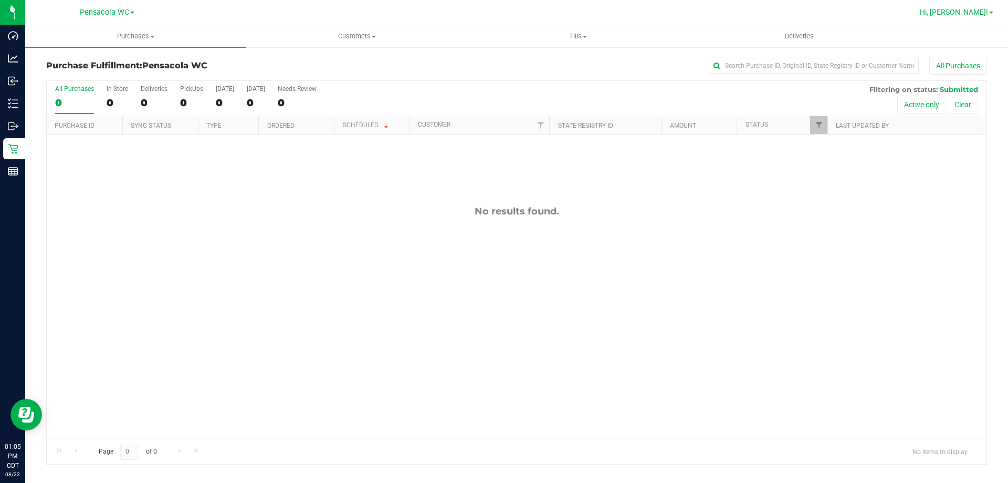
click at [966, 14] on span "Hi, [PERSON_NAME]!" at bounding box center [954, 12] width 68 height 8
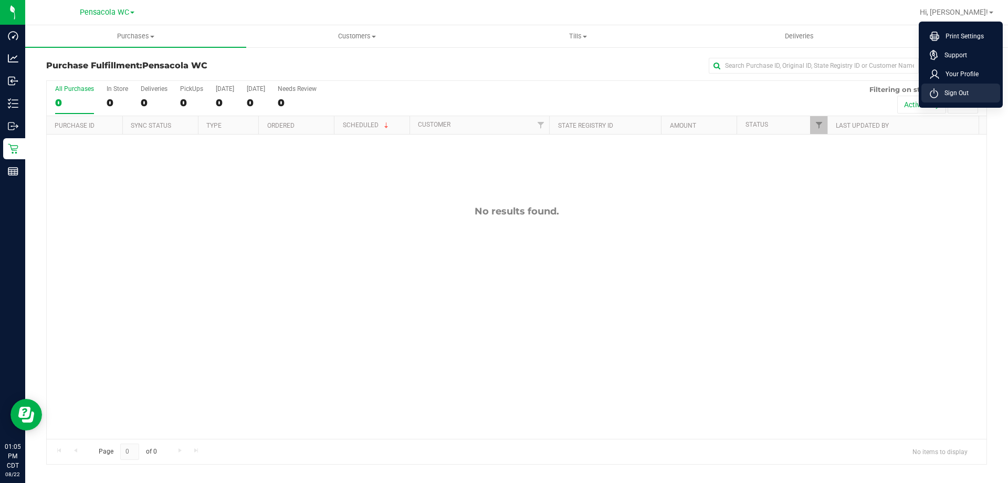
click at [932, 97] on icon at bounding box center [934, 93] width 8 height 10
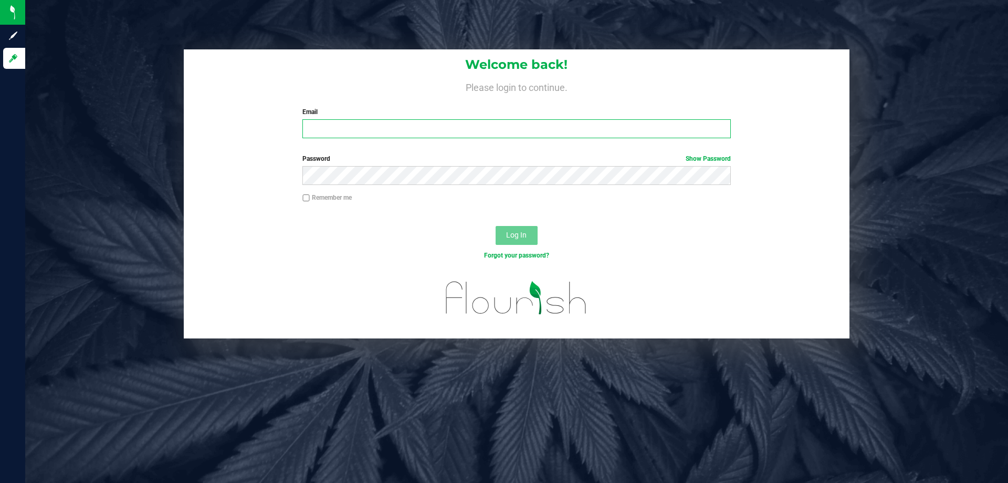
click at [347, 133] on input "Email" at bounding box center [516, 128] width 428 height 19
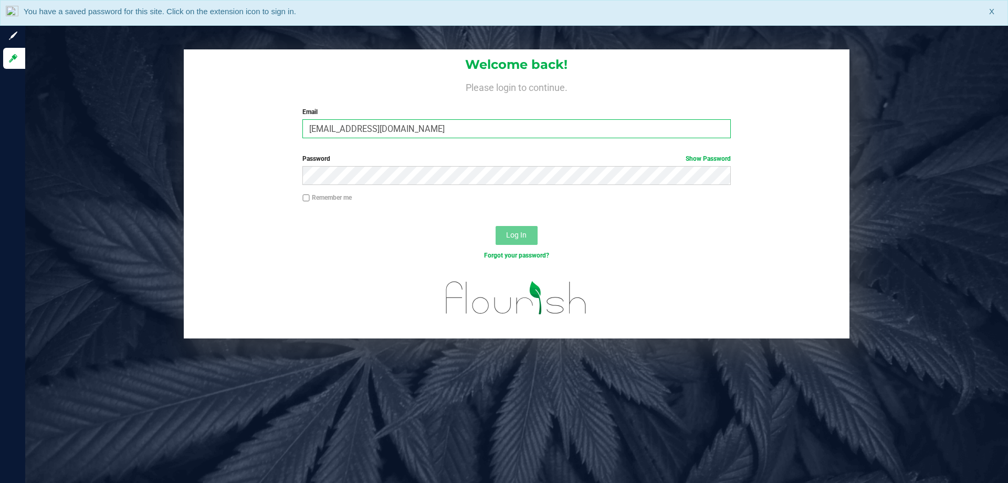
type input "[EMAIL_ADDRESS][DOMAIN_NAME]"
click at [496, 226] on button "Log In" at bounding box center [517, 235] width 42 height 19
